Goal: Understand process/instructions

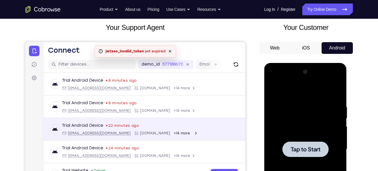
scroll to position [34, 0]
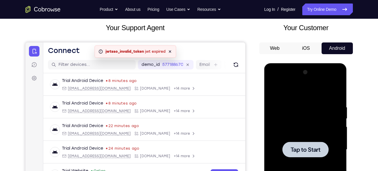
click at [170, 51] on icon at bounding box center [170, 51] width 2 height 2
click at [301, 142] on div at bounding box center [305, 148] width 46 height 15
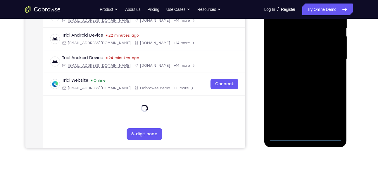
scroll to position [129, 0]
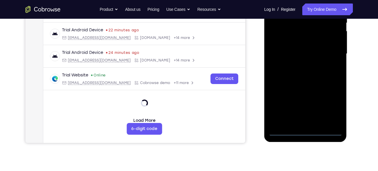
click at [306, 130] on div at bounding box center [306, 54] width 74 height 164
click at [330, 100] on div at bounding box center [306, 54] width 74 height 164
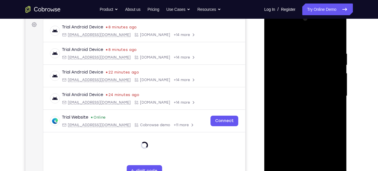
scroll to position [87, 0]
click at [329, 144] on div at bounding box center [306, 96] width 74 height 164
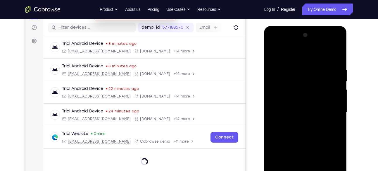
click at [285, 54] on div at bounding box center [306, 112] width 74 height 164
click at [333, 109] on div at bounding box center [306, 112] width 74 height 164
click at [298, 122] on div at bounding box center [306, 112] width 74 height 164
click at [303, 105] on div at bounding box center [306, 112] width 74 height 164
click at [288, 110] on div at bounding box center [306, 112] width 74 height 164
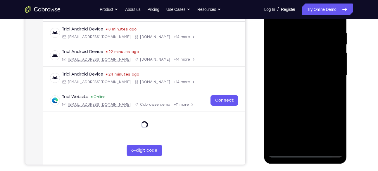
scroll to position [107, 0]
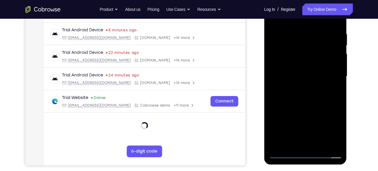
drag, startPoint x: 321, startPoint y: 109, endPoint x: 320, endPoint y: 98, distance: 11.4
click at [320, 98] on div at bounding box center [306, 76] width 74 height 164
click at [318, 92] on div at bounding box center [306, 76] width 74 height 164
click at [337, 100] on div at bounding box center [306, 76] width 74 height 164
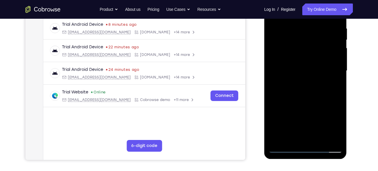
scroll to position [113, 0]
click at [309, 99] on div at bounding box center [306, 71] width 74 height 164
click at [337, 97] on div at bounding box center [306, 71] width 74 height 164
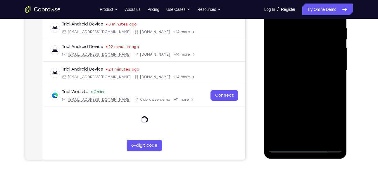
click at [337, 97] on div at bounding box center [306, 71] width 74 height 164
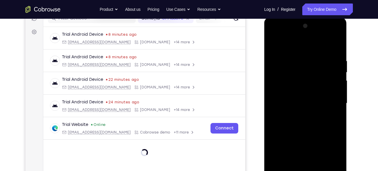
scroll to position [79, 0]
click at [296, 63] on div at bounding box center [306, 104] width 74 height 164
click at [326, 93] on div at bounding box center [306, 103] width 74 height 164
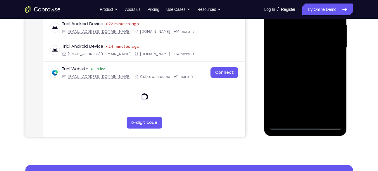
scroll to position [127, 0]
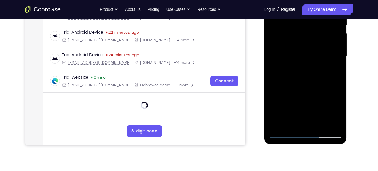
click at [330, 68] on div at bounding box center [306, 56] width 74 height 164
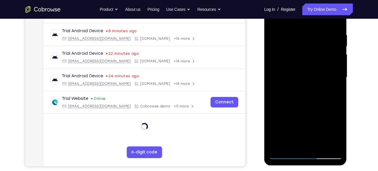
scroll to position [84, 0]
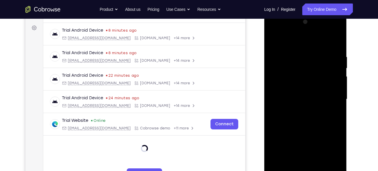
drag, startPoint x: 281, startPoint y: 79, endPoint x: 341, endPoint y: 72, distance: 60.4
click at [341, 72] on div at bounding box center [306, 99] width 74 height 164
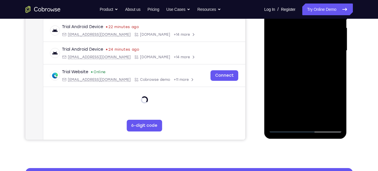
scroll to position [133, 0]
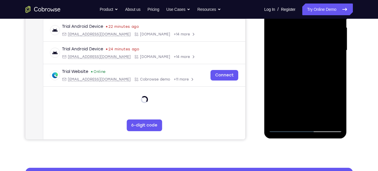
click at [327, 117] on div at bounding box center [306, 50] width 74 height 164
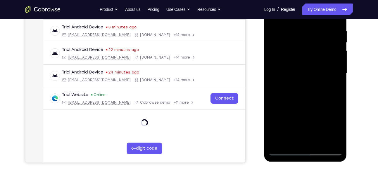
scroll to position [114, 0]
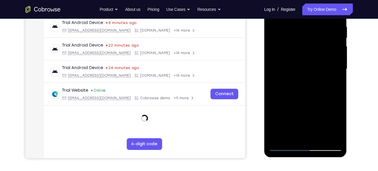
drag, startPoint x: 293, startPoint y: 62, endPoint x: 355, endPoint y: 57, distance: 62.4
click at [347, 57] on html "Online web based iOS Simulators and Android Emulators. Run iPhone, iPad, Mobile…" at bounding box center [305, 70] width 83 height 175
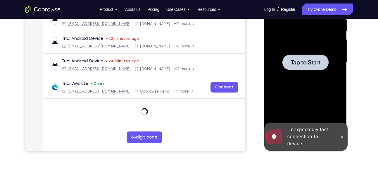
scroll to position [111, 0]
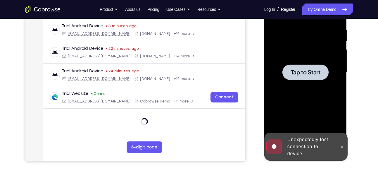
click at [297, 71] on span "Tap to Start" at bounding box center [306, 72] width 30 height 6
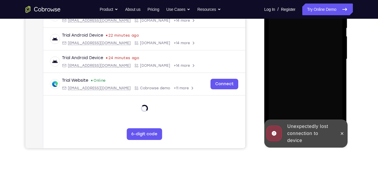
scroll to position [160, 0]
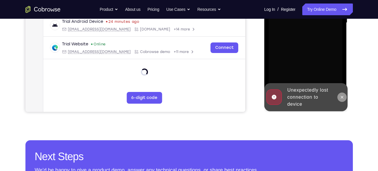
click at [340, 95] on icon at bounding box center [342, 97] width 5 height 5
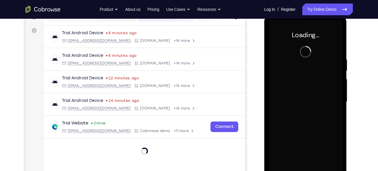
scroll to position [80, 0]
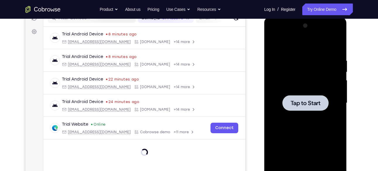
click at [306, 104] on span "Tap to Start" at bounding box center [306, 103] width 30 height 6
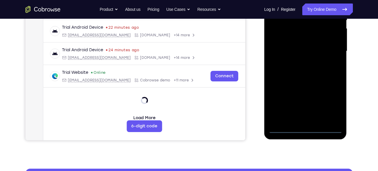
scroll to position [138, 0]
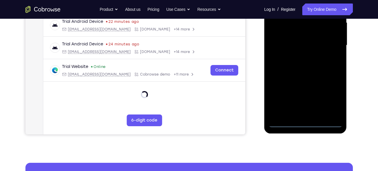
click at [305, 121] on div at bounding box center [306, 45] width 74 height 164
click at [305, 123] on div at bounding box center [306, 45] width 74 height 164
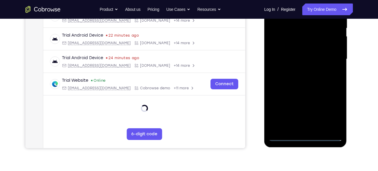
scroll to position [125, 0]
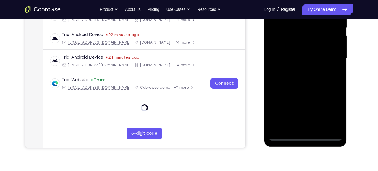
click at [329, 108] on div at bounding box center [306, 59] width 74 height 164
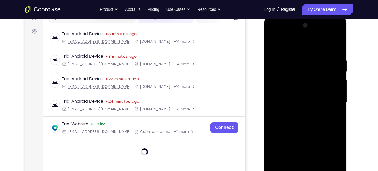
scroll to position [79, 0]
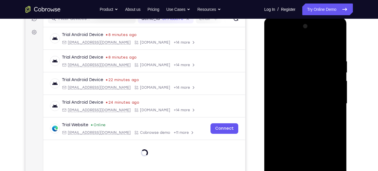
click at [317, 73] on div at bounding box center [306, 104] width 74 height 164
click at [332, 151] on div at bounding box center [306, 104] width 74 height 164
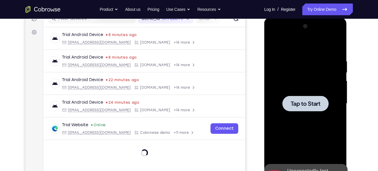
click at [308, 101] on span "Tap to Start" at bounding box center [306, 104] width 30 height 6
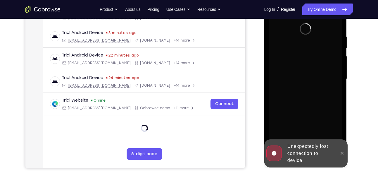
scroll to position [105, 0]
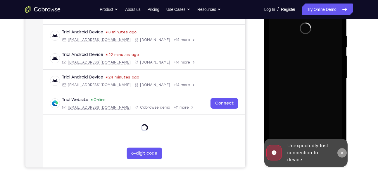
click at [340, 153] on icon at bounding box center [342, 152] width 5 height 5
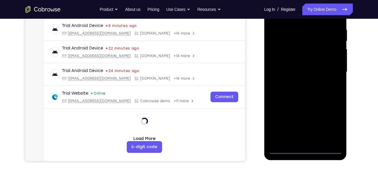
scroll to position [111, 0]
click at [306, 151] on div at bounding box center [306, 72] width 74 height 164
click at [330, 122] on div at bounding box center [306, 72] width 74 height 164
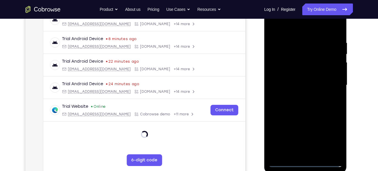
scroll to position [102, 0]
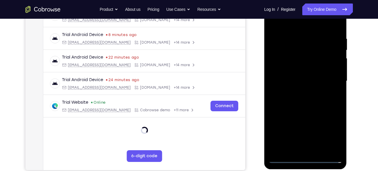
click at [330, 132] on div at bounding box center [306, 81] width 74 height 164
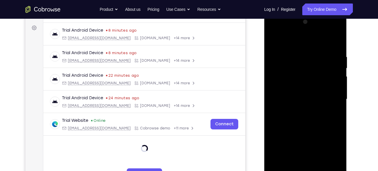
scroll to position [72, 0]
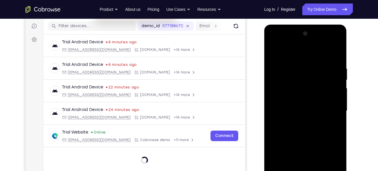
click at [293, 56] on div at bounding box center [306, 111] width 74 height 164
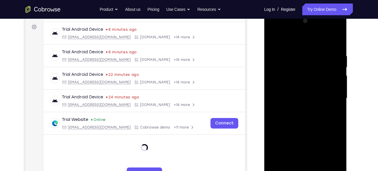
scroll to position [87, 0]
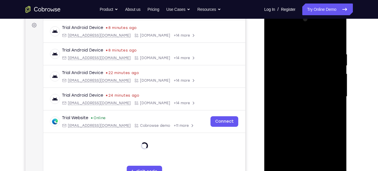
click at [331, 91] on div at bounding box center [306, 97] width 74 height 164
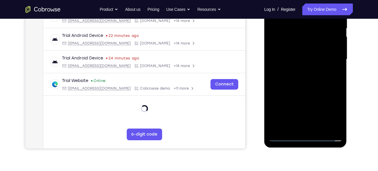
scroll to position [124, 0]
click at [297, 108] on div at bounding box center [306, 59] width 74 height 164
click at [298, 70] on div at bounding box center [306, 59] width 74 height 164
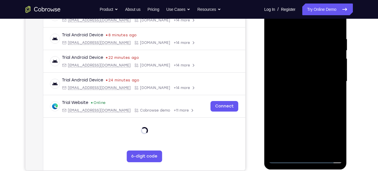
scroll to position [101, 0]
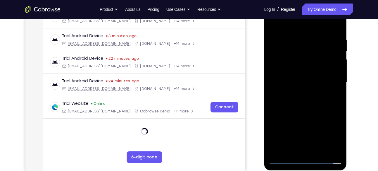
click at [299, 74] on div at bounding box center [306, 82] width 74 height 164
click at [294, 82] on div at bounding box center [306, 82] width 74 height 164
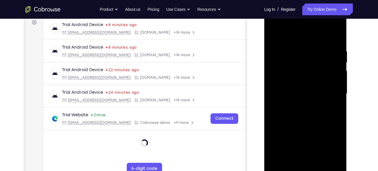
scroll to position [102, 0]
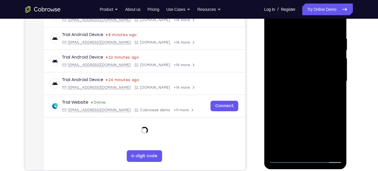
click at [282, 96] on div at bounding box center [306, 81] width 74 height 164
click at [283, 101] on div at bounding box center [306, 81] width 74 height 164
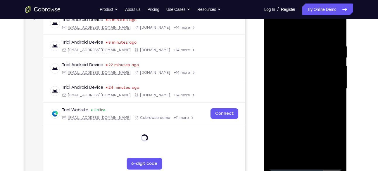
scroll to position [94, 0]
click at [307, 115] on div at bounding box center [306, 89] width 74 height 164
click at [336, 38] on div at bounding box center [306, 89] width 74 height 164
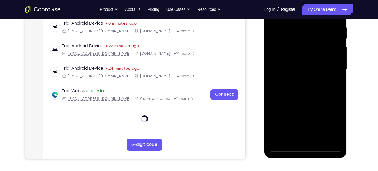
scroll to position [93, 0]
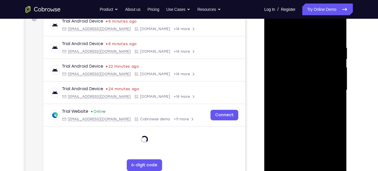
click at [294, 44] on div at bounding box center [306, 90] width 74 height 164
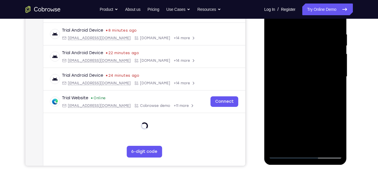
scroll to position [107, 0]
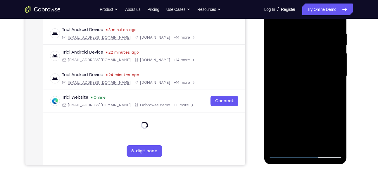
drag, startPoint x: 330, startPoint y: 73, endPoint x: 288, endPoint y: 74, distance: 42.1
click at [288, 74] on div at bounding box center [306, 76] width 74 height 164
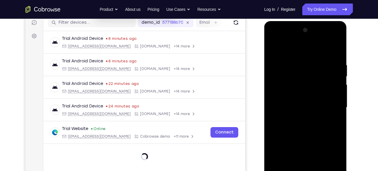
scroll to position [75, 0]
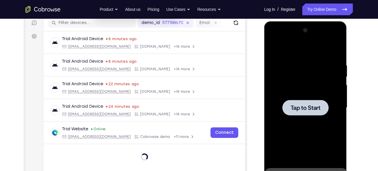
click at [310, 92] on div at bounding box center [306, 108] width 74 height 164
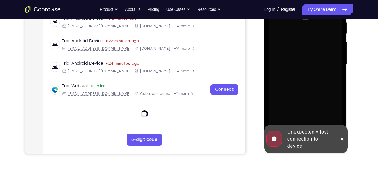
scroll to position [130, 0]
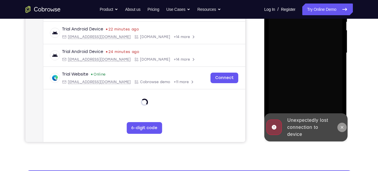
click at [342, 125] on icon at bounding box center [342, 127] width 5 height 5
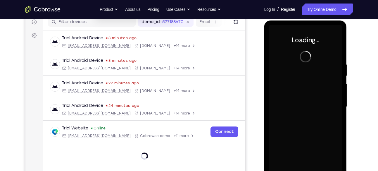
scroll to position [54, 0]
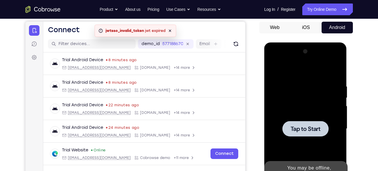
click at [304, 121] on div at bounding box center [305, 128] width 46 height 15
click at [304, 126] on span "Tap to Start" at bounding box center [306, 129] width 30 height 6
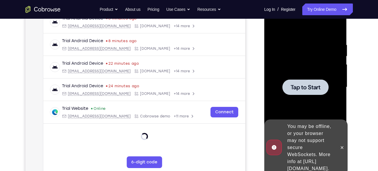
scroll to position [96, 0]
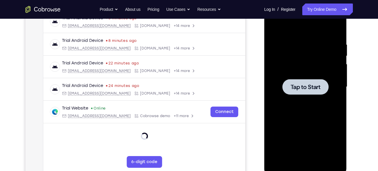
click at [319, 80] on div at bounding box center [305, 86] width 46 height 15
click at [300, 95] on div at bounding box center [306, 87] width 74 height 164
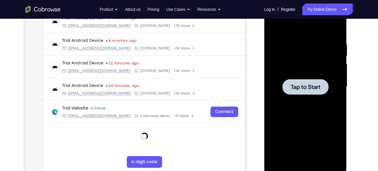
click at [300, 95] on div at bounding box center [306, 87] width 74 height 164
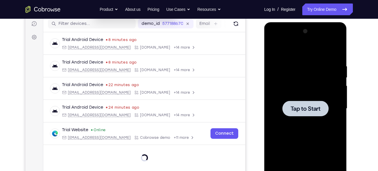
scroll to position [74, 0]
click at [300, 106] on span "Tap to Start" at bounding box center [306, 109] width 30 height 6
click at [300, 103] on div at bounding box center [305, 108] width 46 height 15
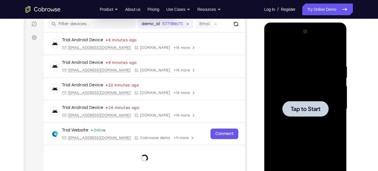
click at [300, 103] on div at bounding box center [305, 108] width 46 height 15
click at [317, 110] on span "Tap to Start" at bounding box center [306, 109] width 30 height 6
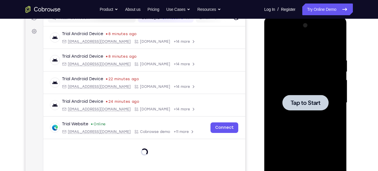
scroll to position [81, 0]
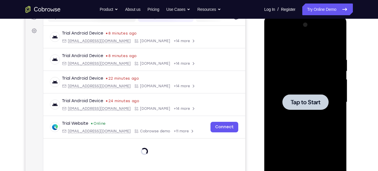
click at [303, 104] on span "Tap to Start" at bounding box center [306, 102] width 30 height 6
drag, startPoint x: 303, startPoint y: 104, endPoint x: 410, endPoint y: 65, distance: 113.7
click at [303, 104] on span "Tap to Start" at bounding box center [306, 102] width 30 height 6
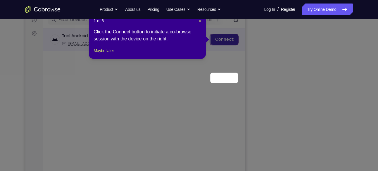
scroll to position [40, 0]
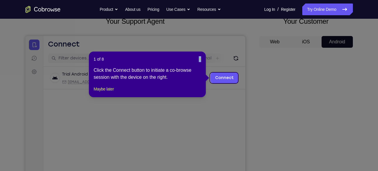
drag, startPoint x: 198, startPoint y: 56, endPoint x: 201, endPoint y: 60, distance: 4.5
click at [201, 60] on header "1 of 8 ×" at bounding box center [148, 59] width 108 height 6
drag, startPoint x: 201, startPoint y: 60, endPoint x: 175, endPoint y: 24, distance: 44.0
click at [201, 60] on span "×" at bounding box center [200, 59] width 2 height 5
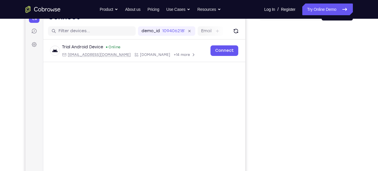
scroll to position [67, 0]
